Goal: Find specific page/section: Find specific page/section

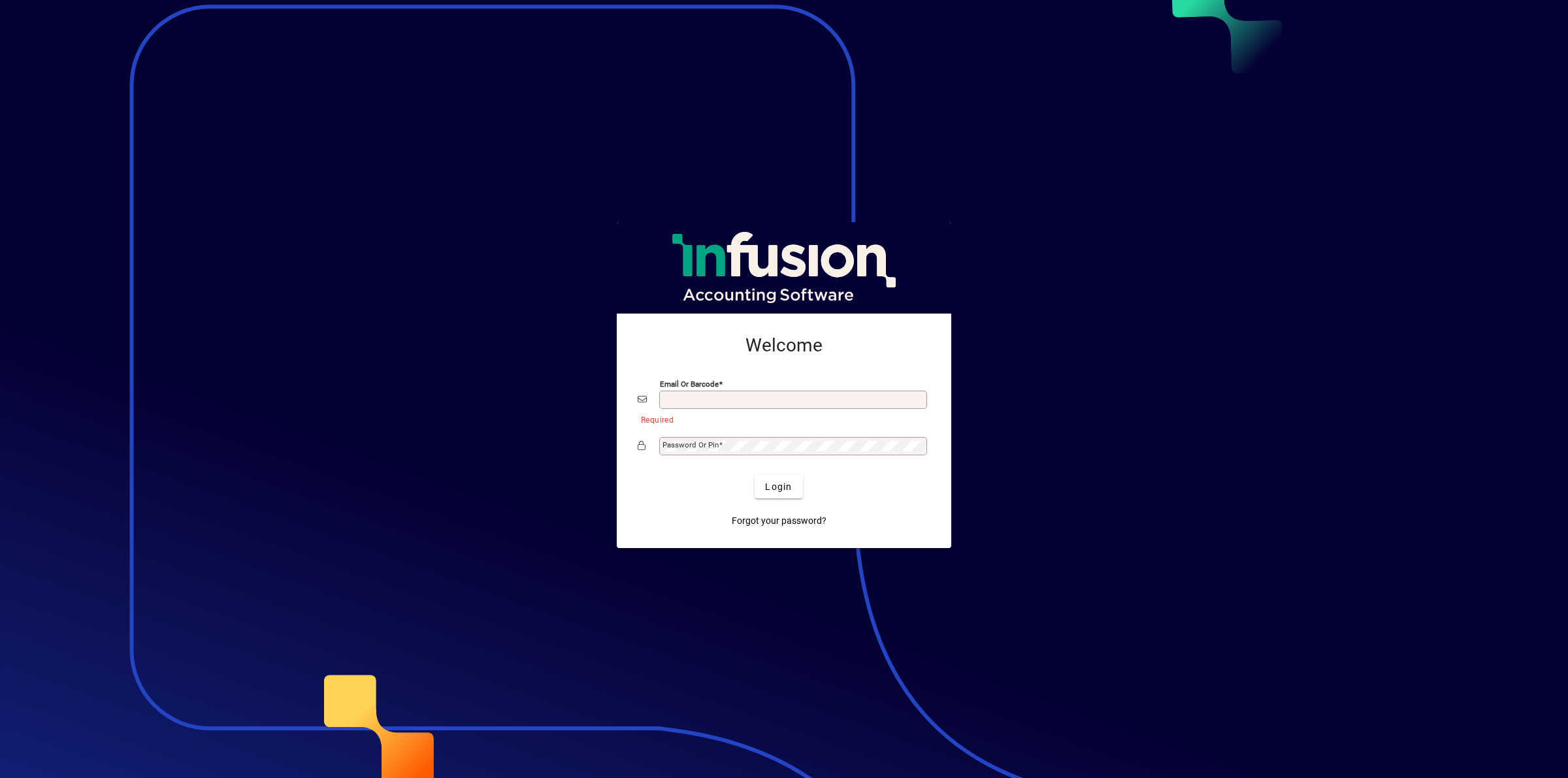
type input "**********"
click at [693, 449] on mat-label "Password or Pin" at bounding box center [691, 445] width 56 height 9
click at [755, 475] on button "Login" at bounding box center [778, 486] width 48 height 24
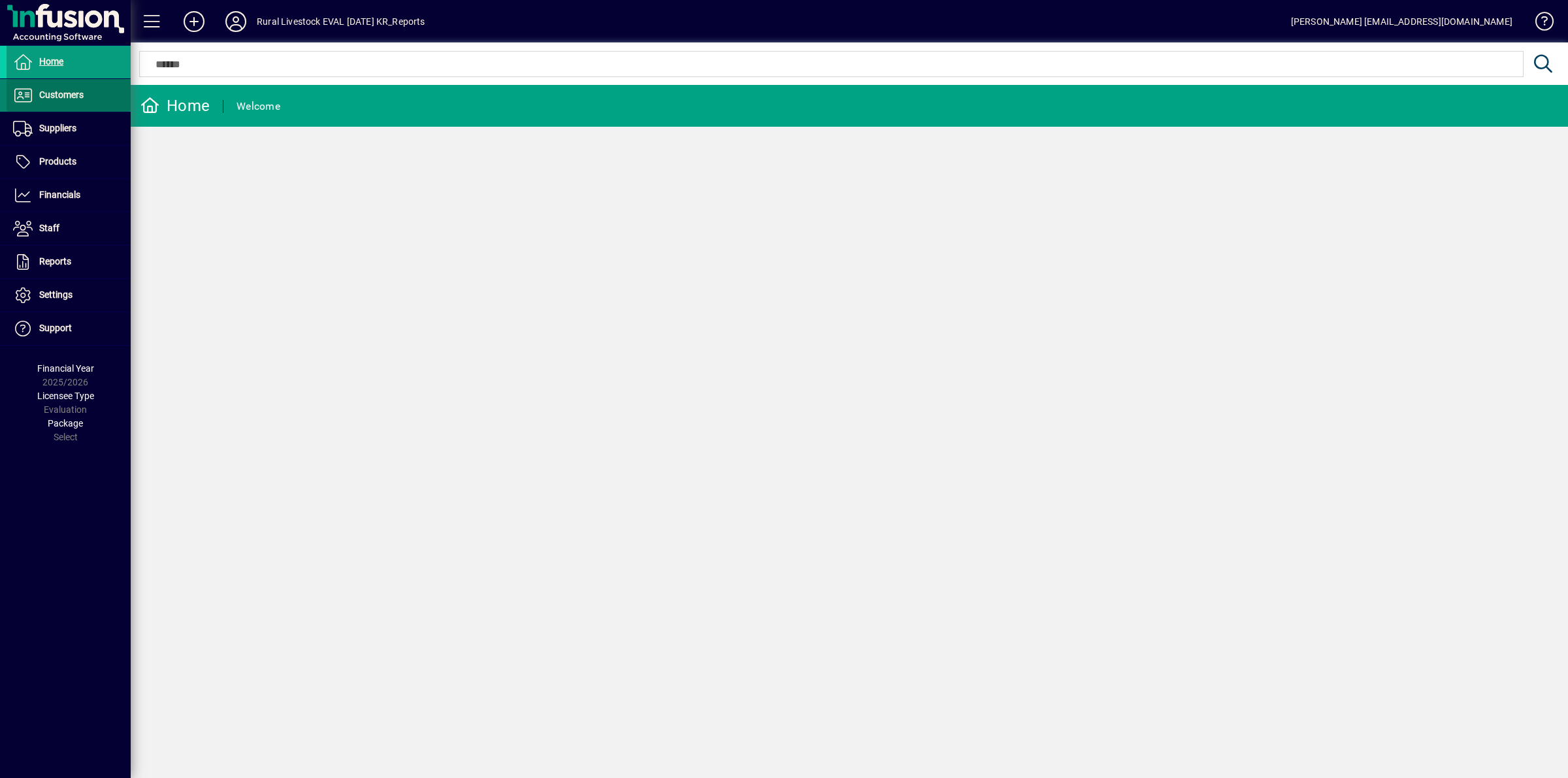
click at [91, 91] on span at bounding box center [68, 95] width 124 height 31
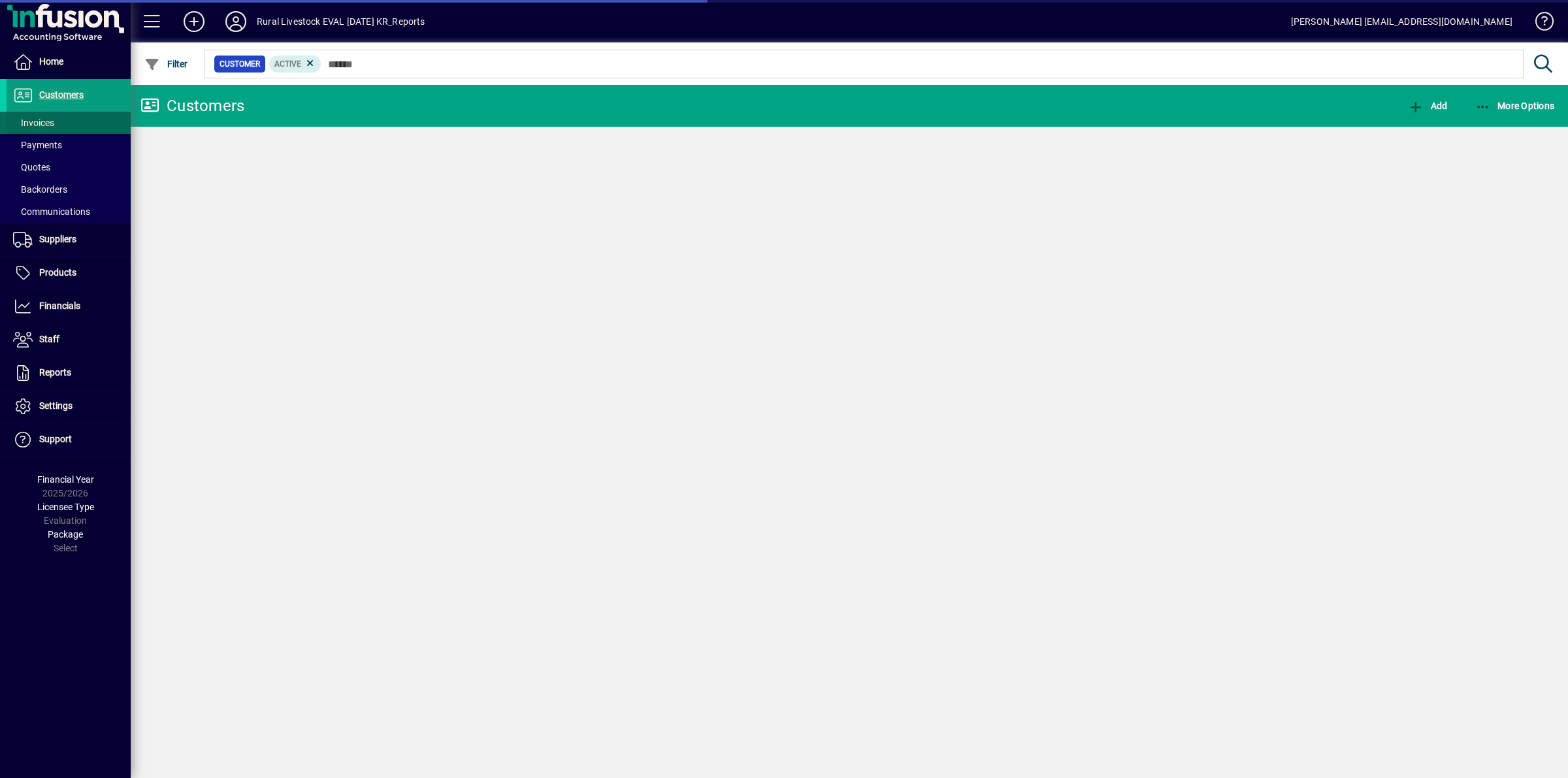
click at [83, 126] on span at bounding box center [68, 122] width 124 height 31
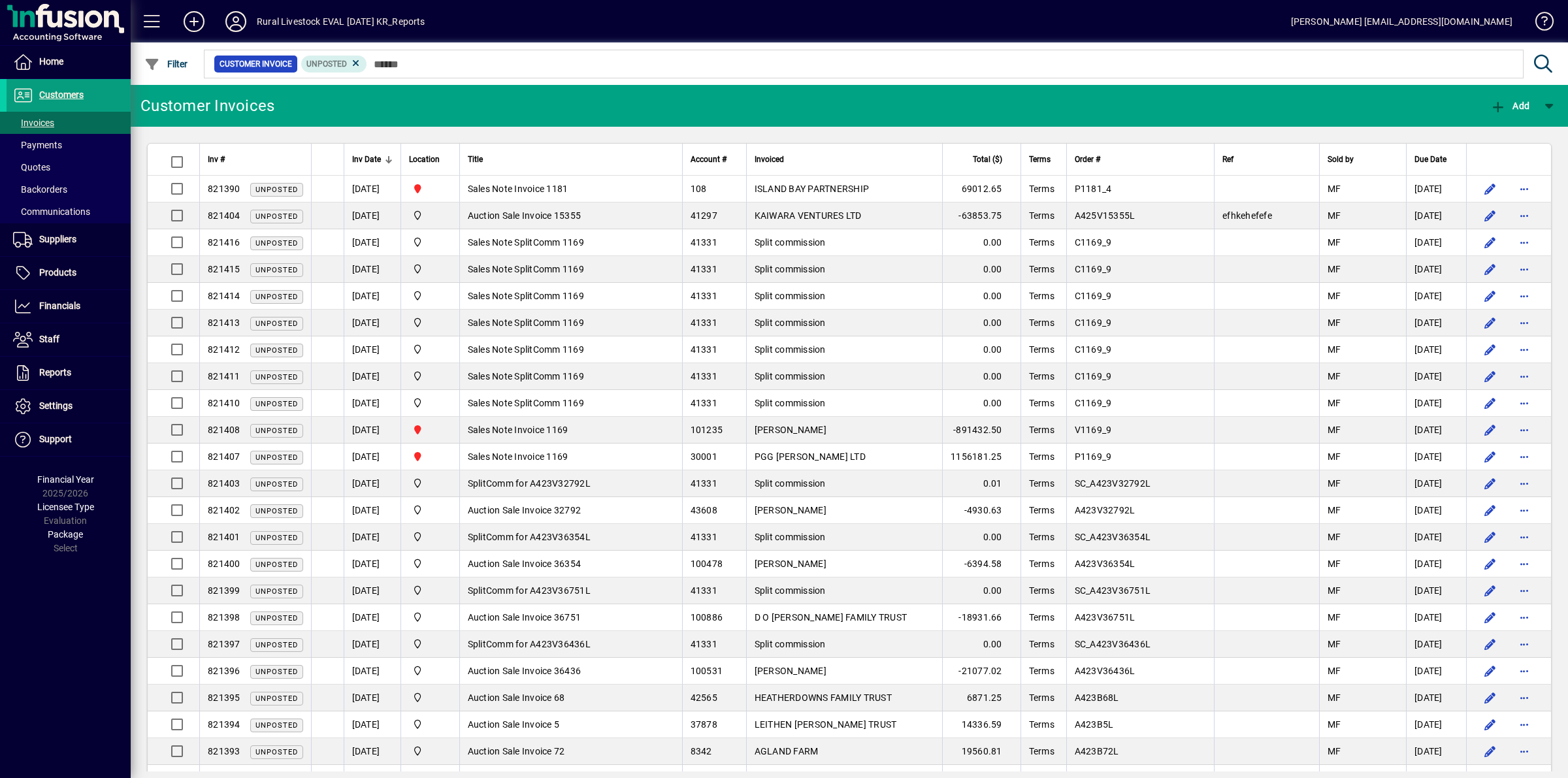
drag, startPoint x: 425, startPoint y: 383, endPoint x: 344, endPoint y: 132, distance: 263.7
click at [344, 132] on app-page-flat "Inv # Inv Date Location Title Account # Invoiced Total ($) Terms Order # Ref So…" at bounding box center [850, 449] width 1438 height 645
drag, startPoint x: 426, startPoint y: 361, endPoint x: 434, endPoint y: 137, distance: 224.1
click at [434, 137] on app-page-flat "Inv # Inv Date Location Title Account # Invoiced Total ($) Terms Order # Ref So…" at bounding box center [850, 449] width 1438 height 645
